Goal: Task Accomplishment & Management: Use online tool/utility

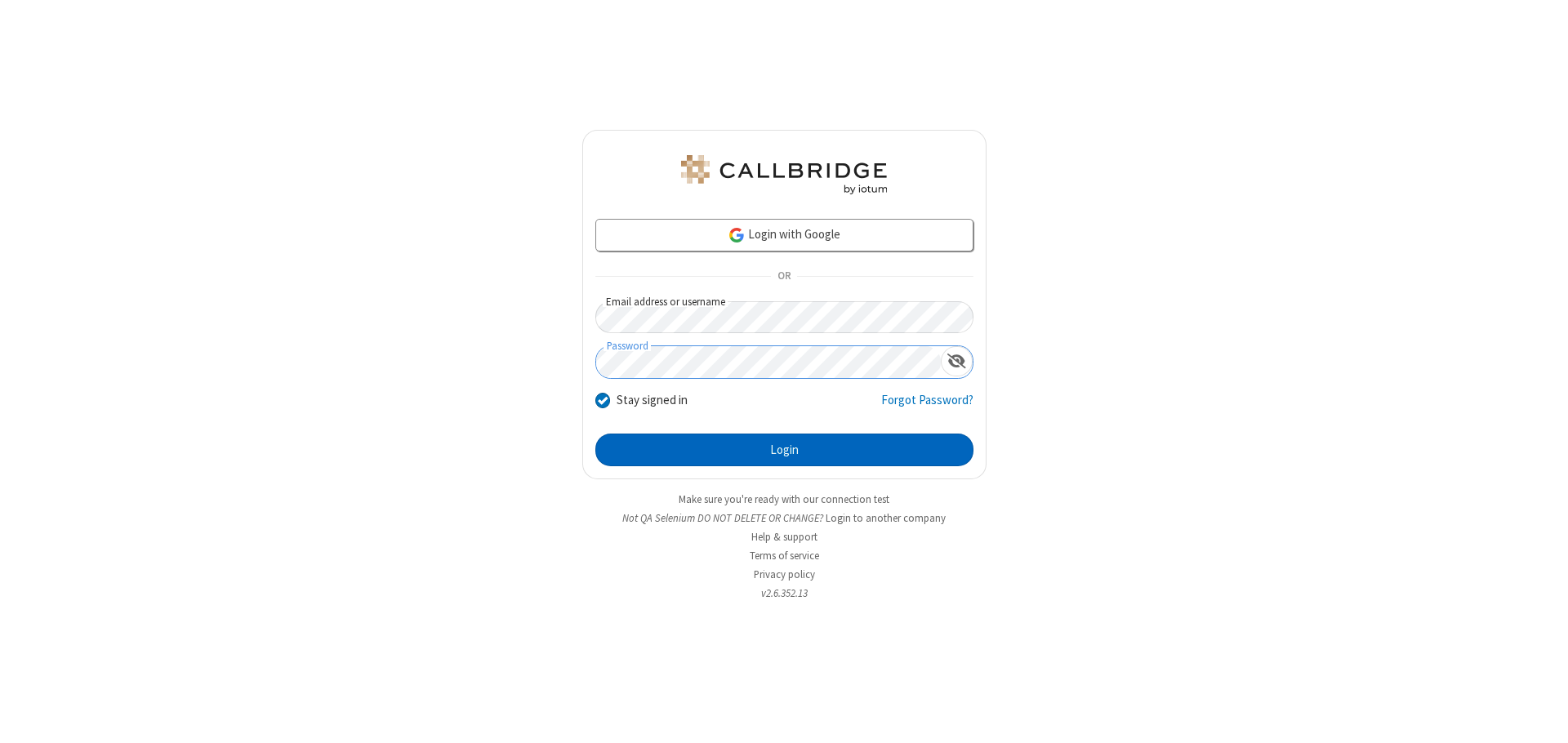
click at [784, 450] on button "Login" at bounding box center [784, 450] width 378 height 33
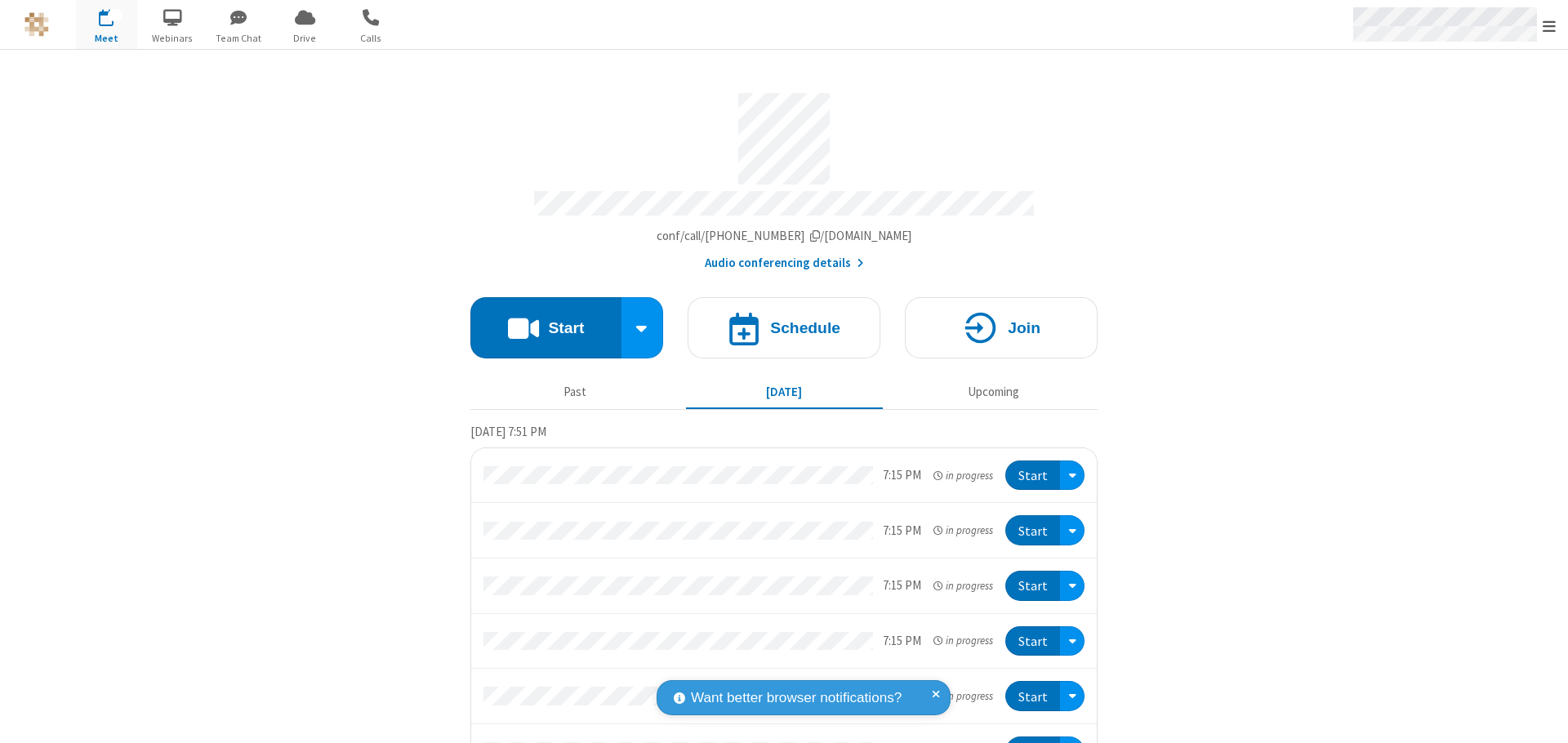
click at [1549, 25] on span "Open menu" at bounding box center [1549, 26] width 13 height 17
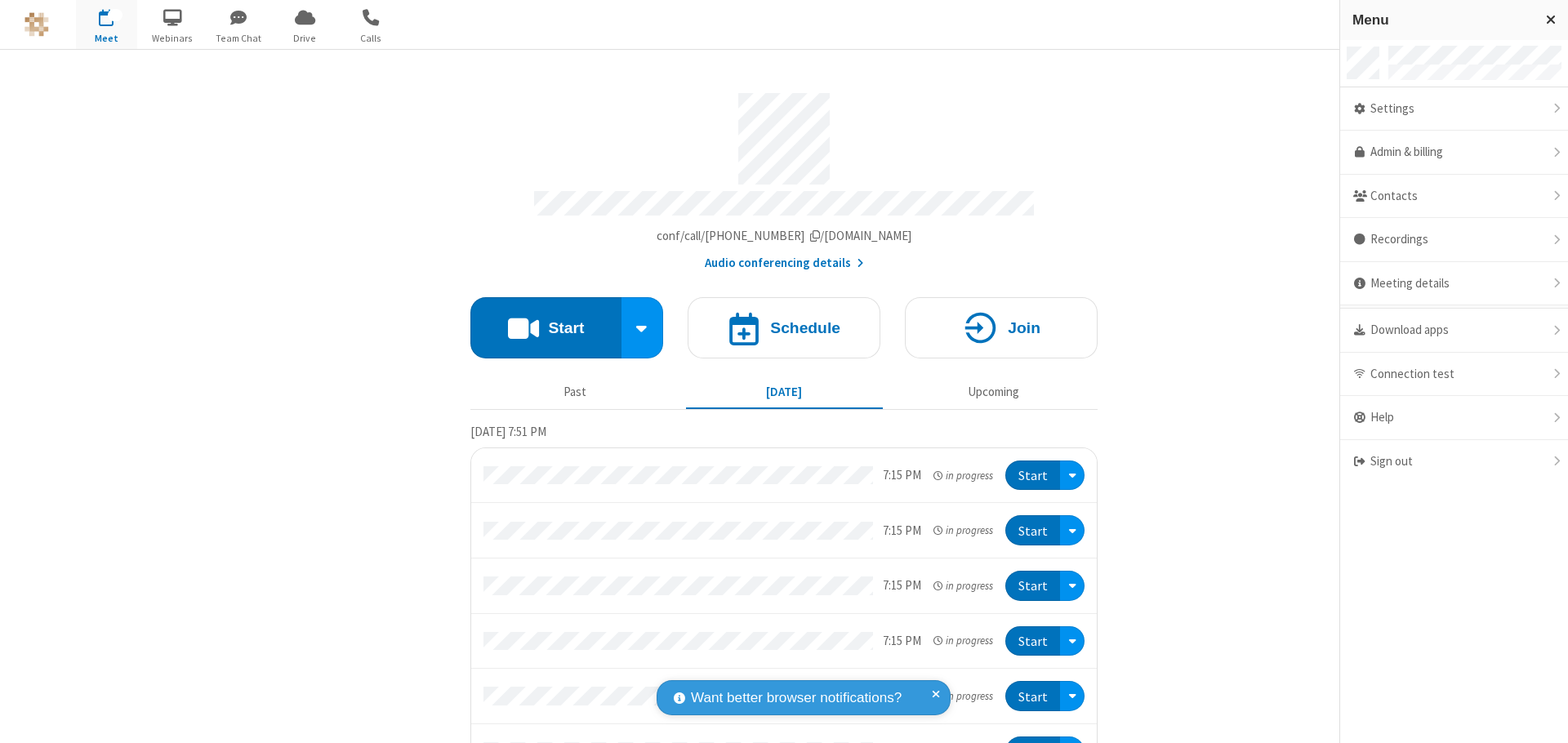
click at [305, 37] on span "Drive" at bounding box center [305, 38] width 62 height 15
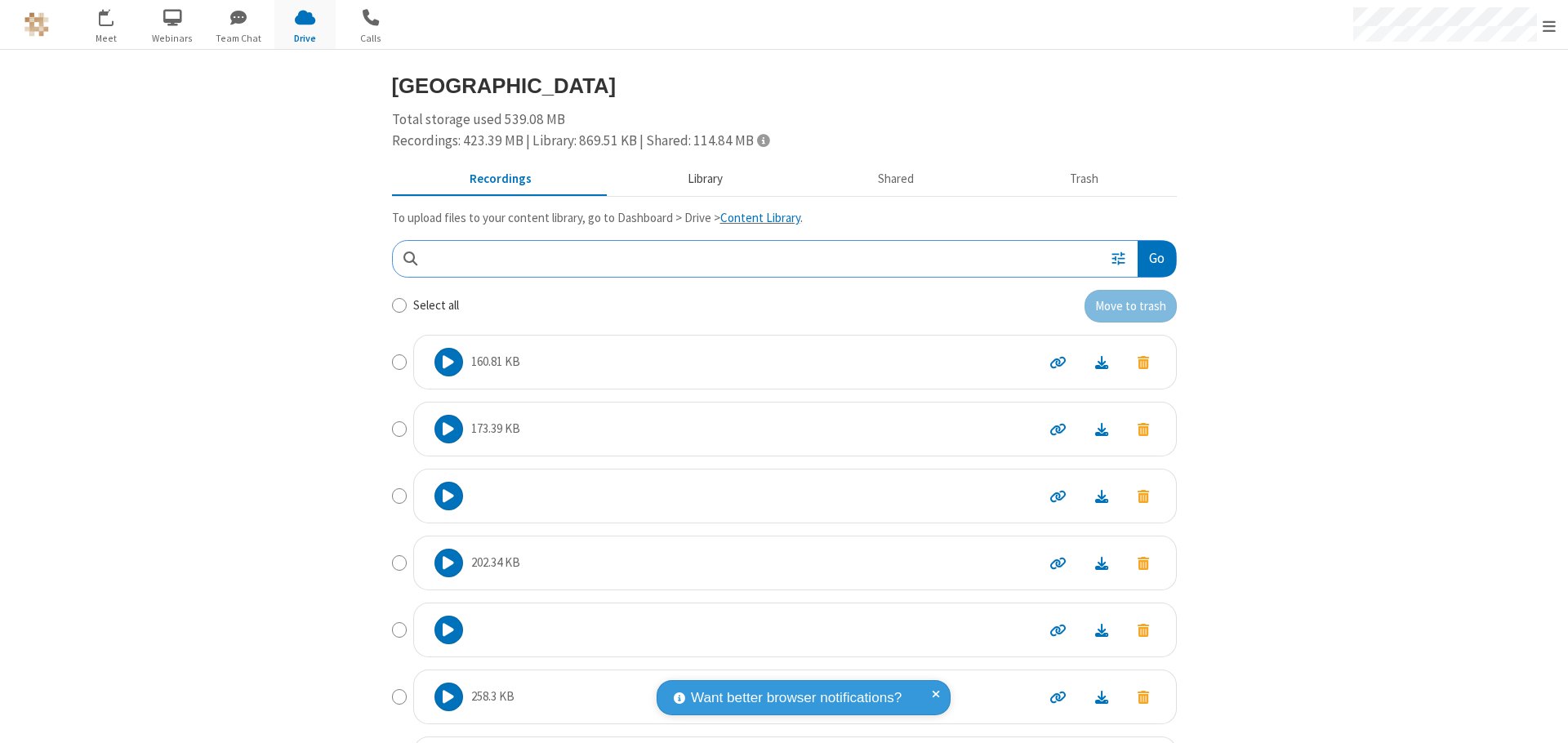
click at [697, 179] on button "Library" at bounding box center [705, 180] width 191 height 31
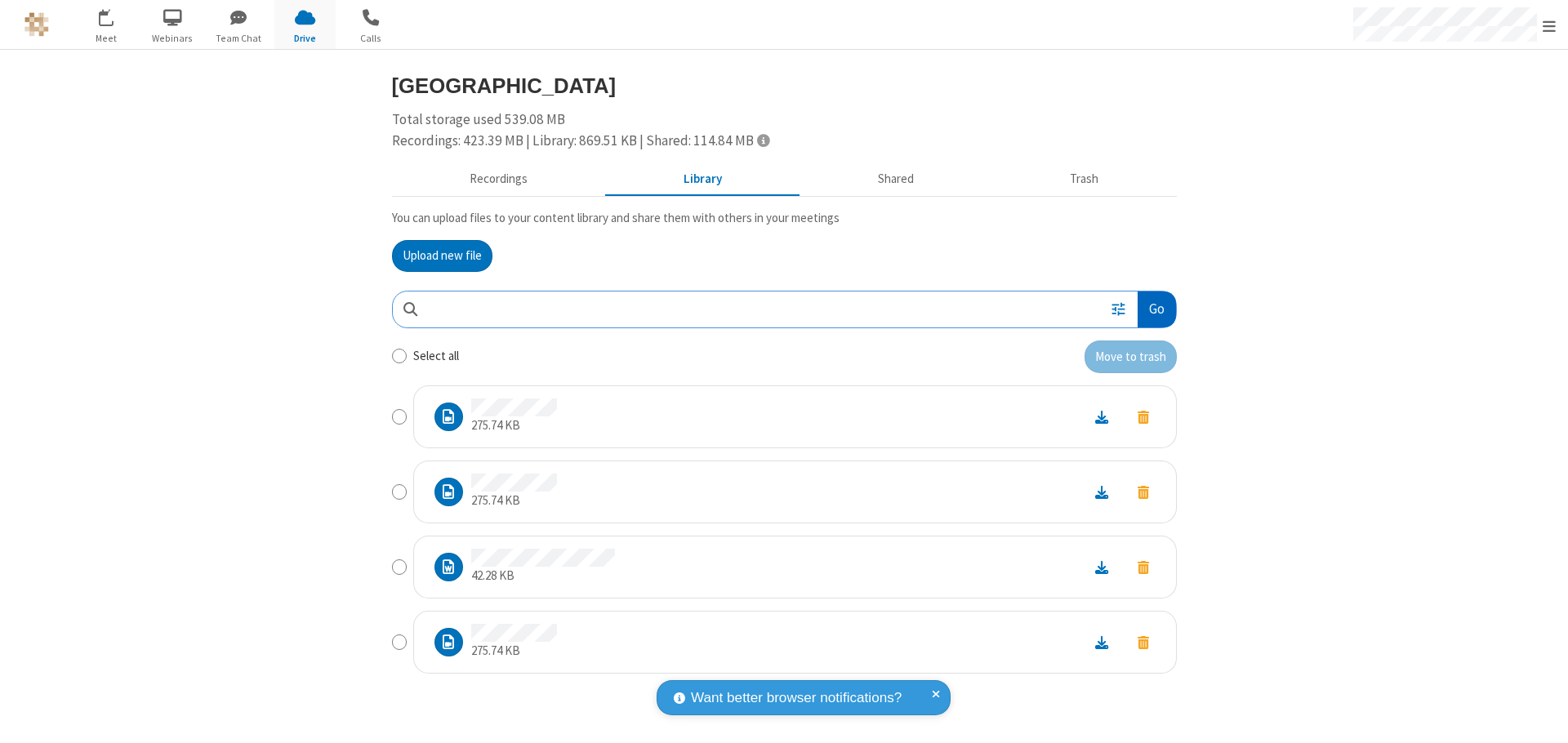
click at [1155, 308] on button "Go" at bounding box center [1156, 310] width 37 height 36
click at [442, 255] on button "Upload new file" at bounding box center [442, 256] width 101 height 33
